Goal: Communication & Community: Ask a question

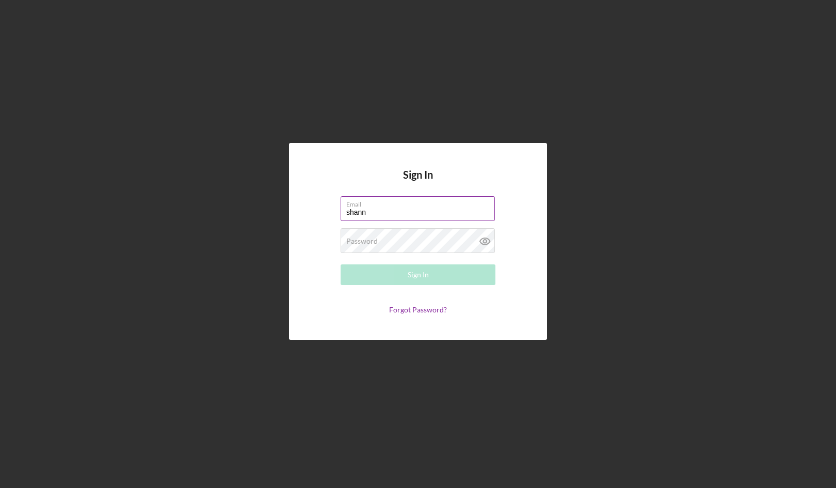
type input "[PERSON_NAME][EMAIL_ADDRESS][DOMAIN_NAME]"
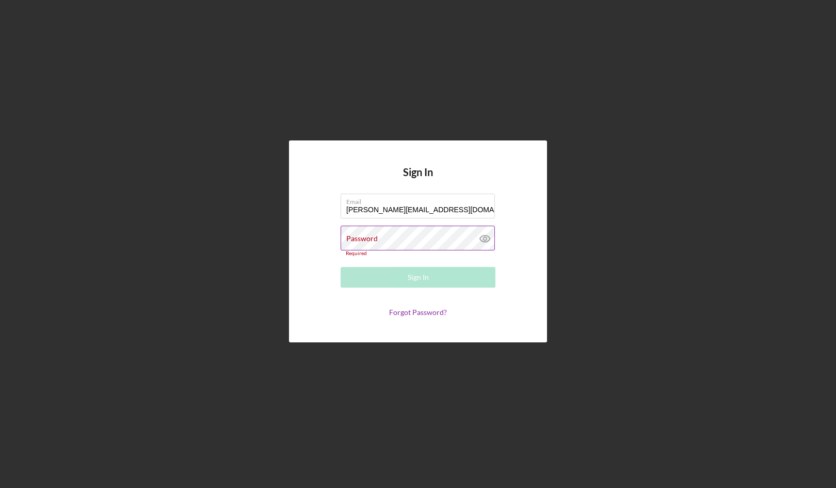
click at [480, 241] on icon at bounding box center [485, 238] width 26 height 26
click at [444, 235] on div "Password Required" at bounding box center [418, 240] width 155 height 31
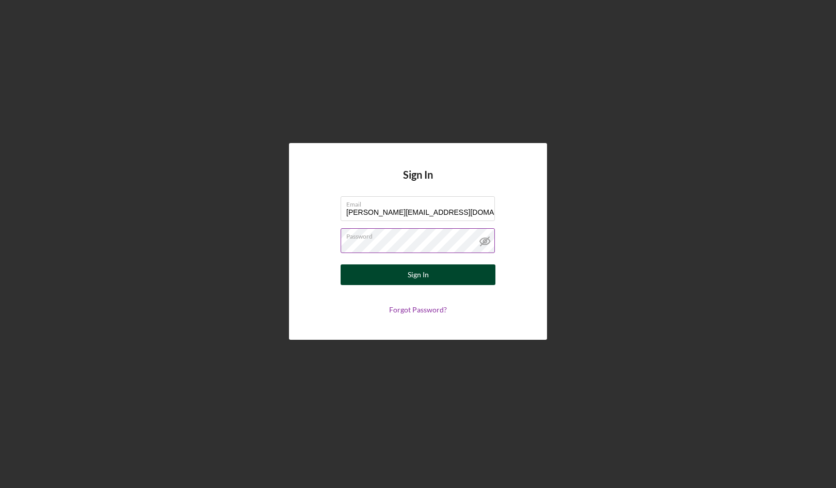
click at [445, 278] on button "Sign In" at bounding box center [418, 274] width 155 height 21
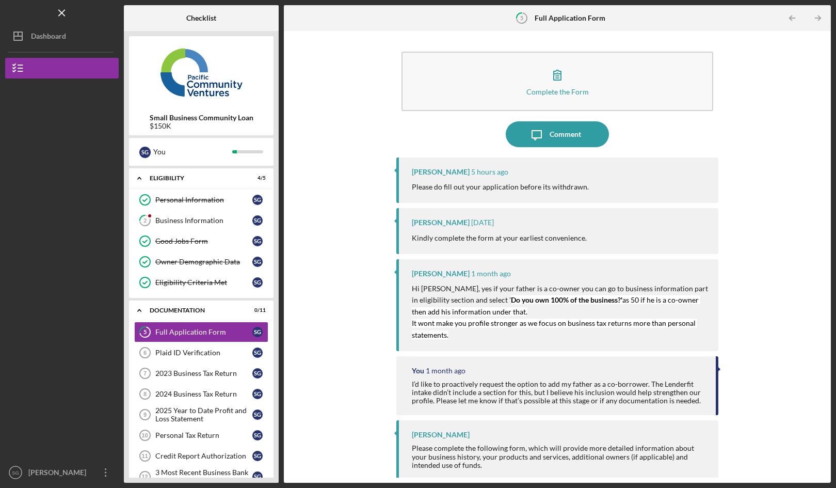
scroll to position [5, 0]
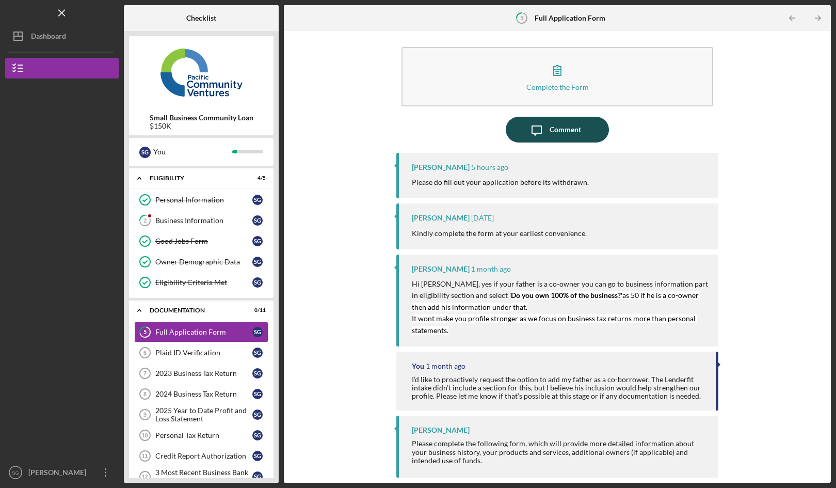
click at [562, 128] on div "Comment" at bounding box center [565, 130] width 31 height 26
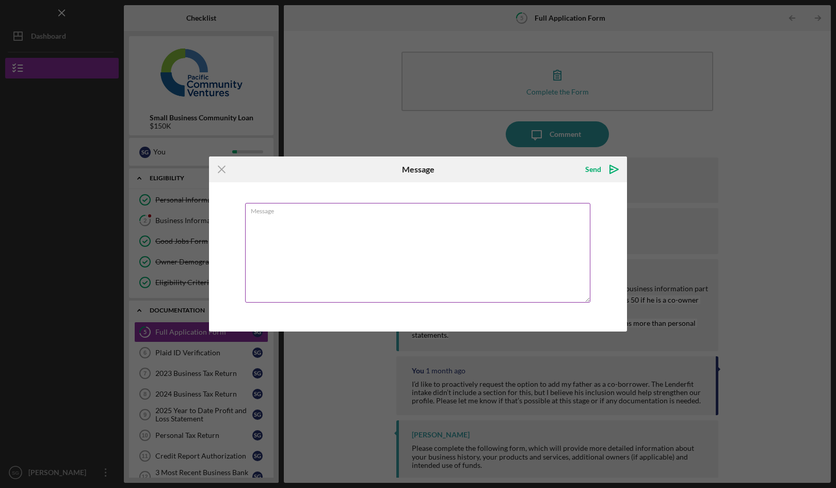
click at [473, 222] on textarea "Message" at bounding box center [417, 253] width 345 height 100
click at [251, 221] on textarea "Please withdrawal my application." at bounding box center [417, 253] width 345 height 100
click at [441, 222] on textarea "Thank for following up. Please withdrawal my application." at bounding box center [417, 253] width 345 height 100
click at [550, 218] on textarea "Thank for following up. Please withdrawal my application as the loan is no long…" at bounding box center [417, 253] width 345 height 100
click at [273, 217] on textarea "Thank for following up. Please withdrawal my application as the loan is no long…" at bounding box center [417, 253] width 345 height 100
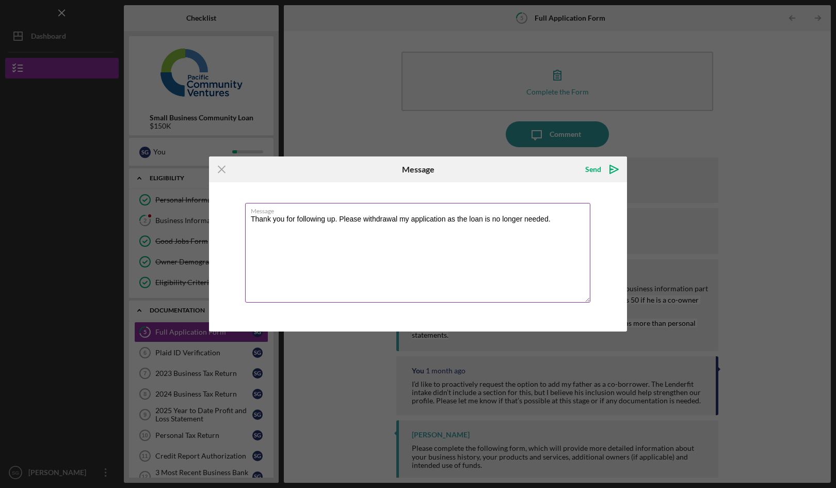
click at [576, 218] on textarea "Thank you for following up. Please withdrawal my application as the loan is no …" at bounding box center [417, 253] width 345 height 100
type textarea "Thank you for following up. Please withdrawal my application as the loan is no …"
click at [611, 168] on icon "Icon/icon-invite-send" at bounding box center [614, 169] width 26 height 26
